Goal: Contribute content

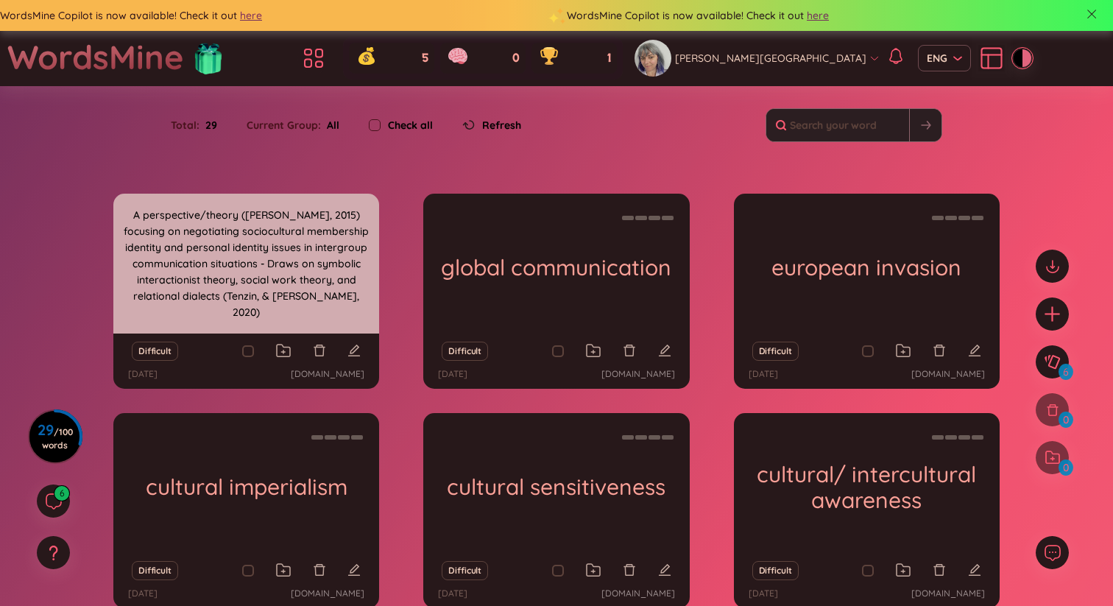
click at [241, 250] on div "identity negotiation" at bounding box center [246, 264] width 266 height 140
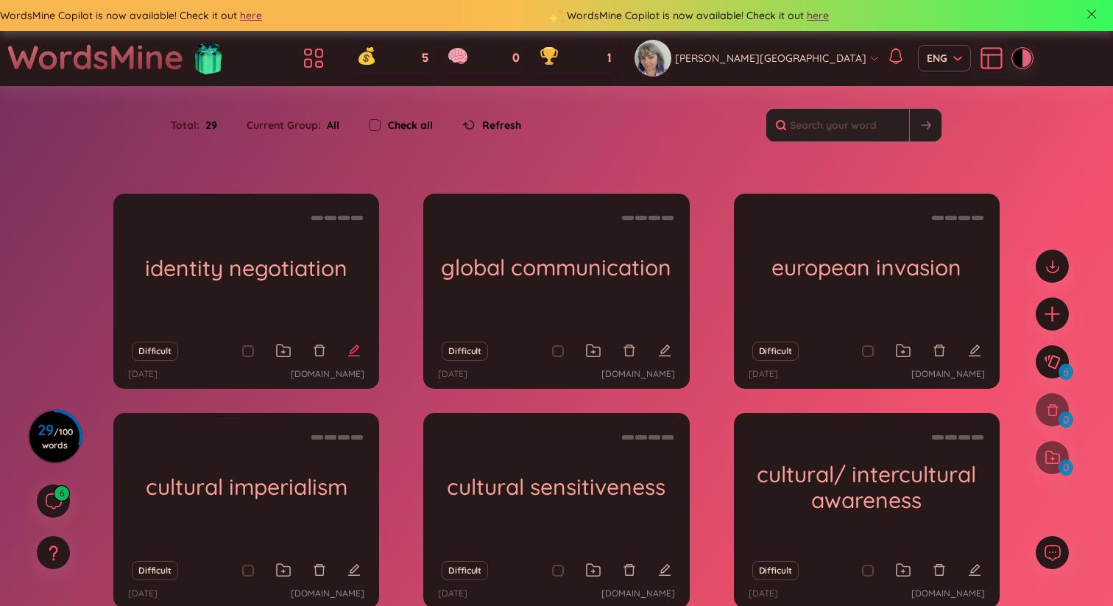
click at [356, 348] on icon "edit" at bounding box center [354, 350] width 13 height 13
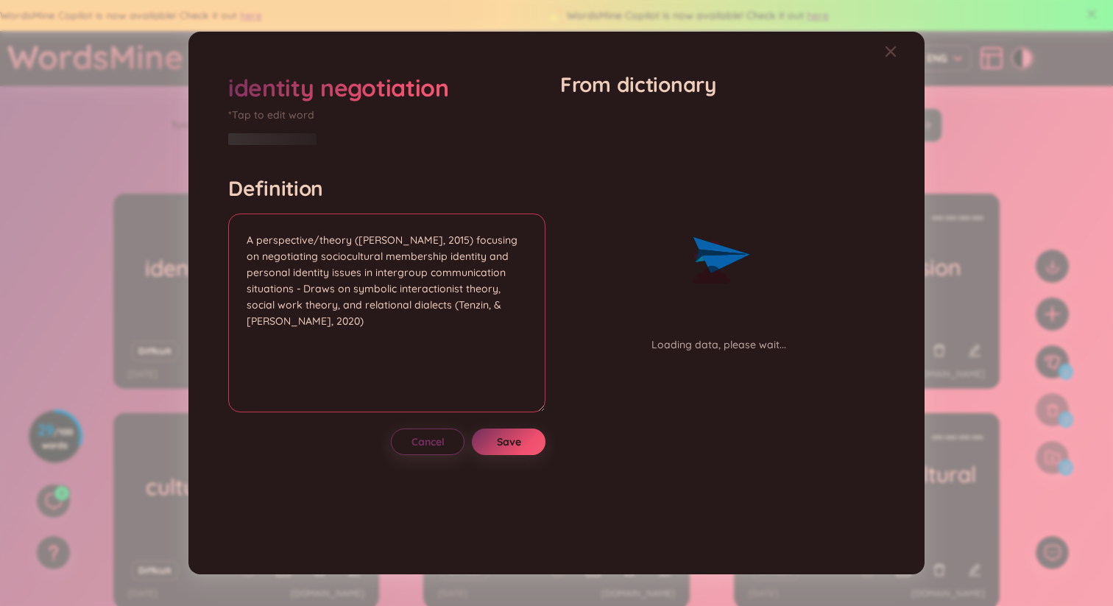
click at [347, 328] on textarea "A perspective/theory ([PERSON_NAME], 2015) focusing on negotiating sociocultura…" at bounding box center [386, 313] width 317 height 199
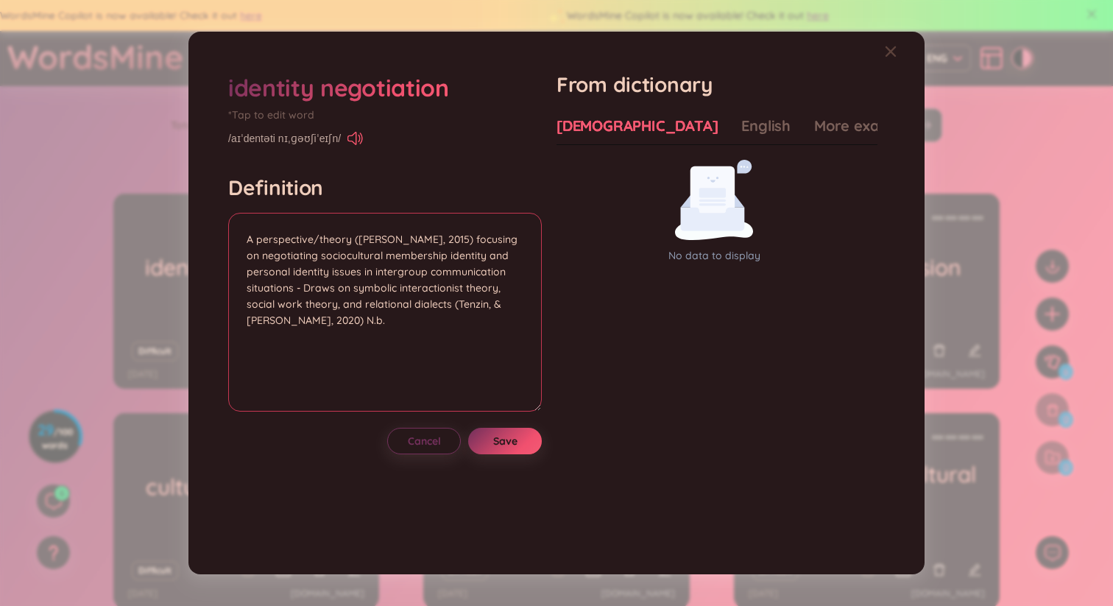
paste textarea ""Negotiation": "the exchange of verbal and non-verbal messages between the two …"
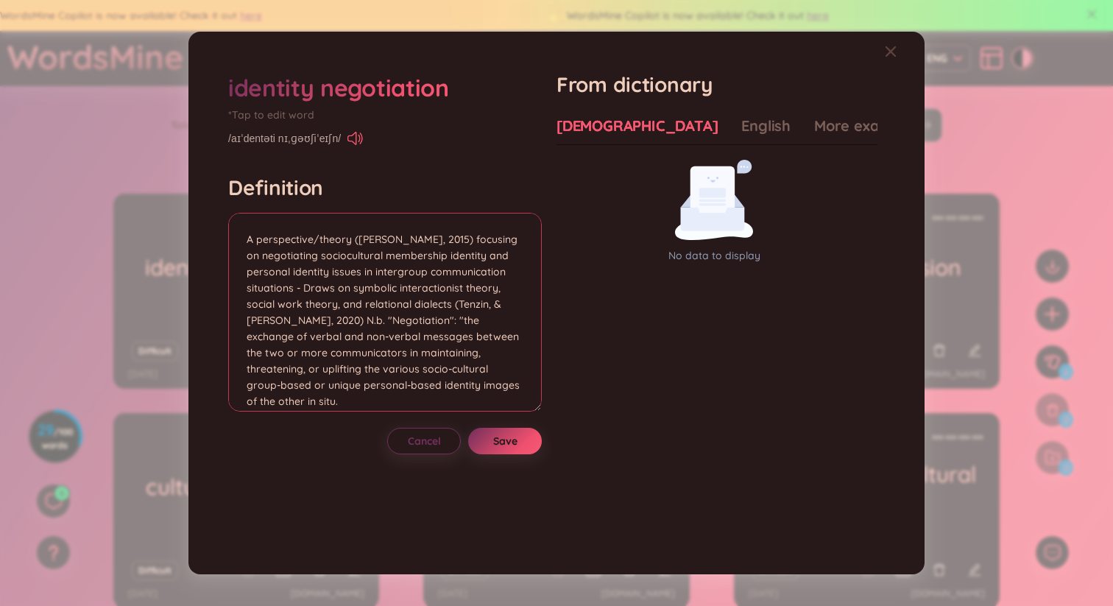
click at [406, 320] on textarea "A perspective/theory ([PERSON_NAME], 2015) focusing on negotiating sociocultura…" at bounding box center [385, 312] width 314 height 199
drag, startPoint x: 322, startPoint y: 322, endPoint x: 497, endPoint y: 398, distance: 190.9
click at [497, 398] on textarea "A perspective/theory ([PERSON_NAME], 2015) focusing on negotiating sociocultura…" at bounding box center [385, 312] width 314 height 199
type textarea "A perspective/theory ([PERSON_NAME], 2015) focusing on negotiating sociocultura…"
click at [513, 445] on span "Save" at bounding box center [505, 441] width 24 height 15
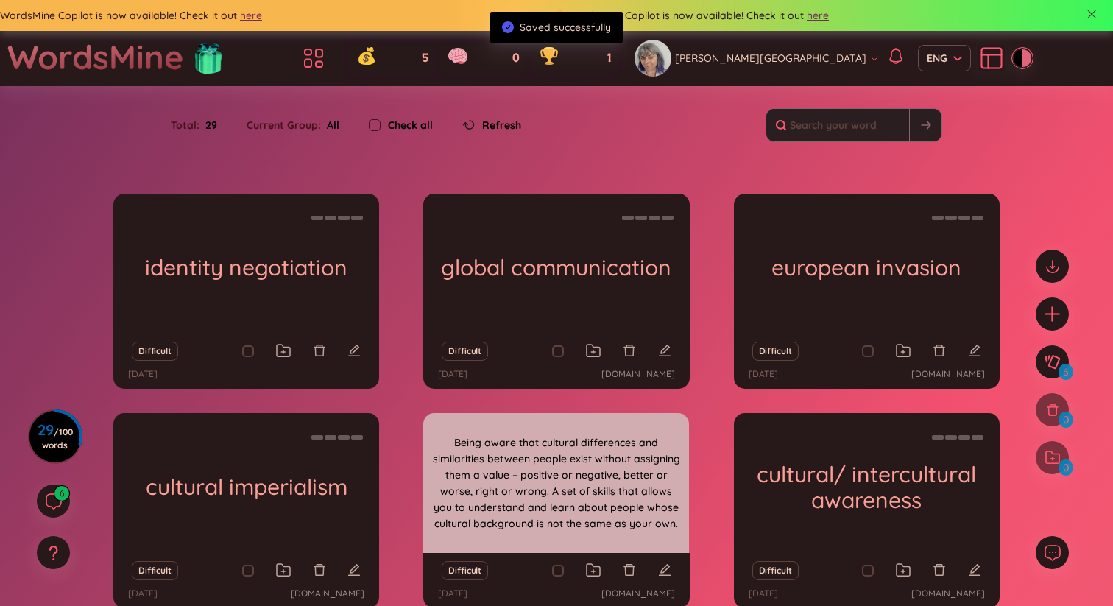
click at [556, 470] on div "Being aware that cultural differences and similarities between people exist wit…" at bounding box center [556, 483] width 251 height 133
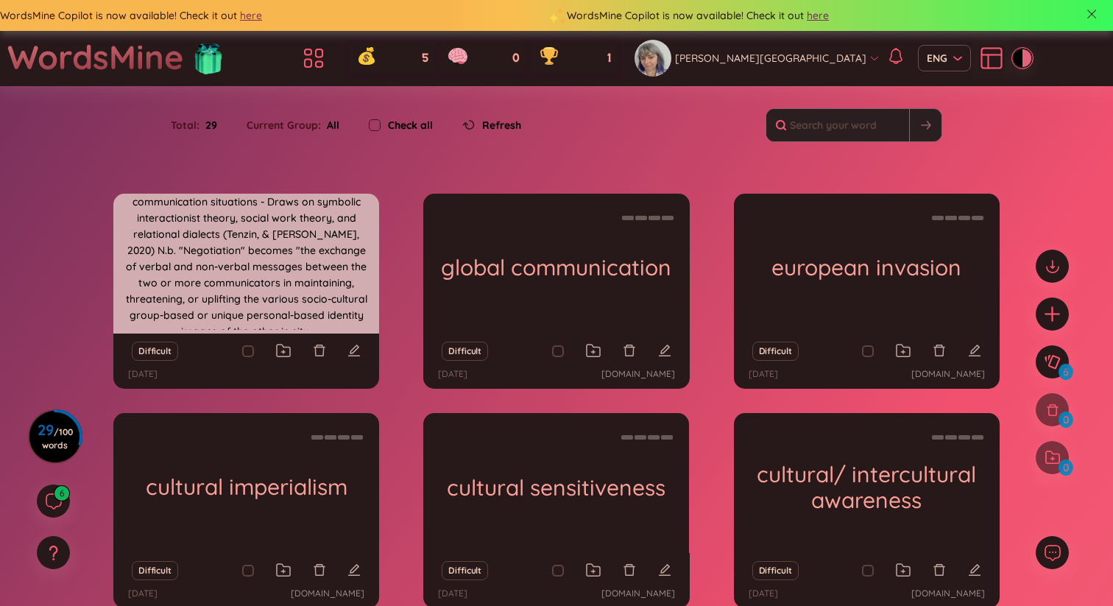
scroll to position [62, 0]
